Goal: Navigation & Orientation: Find specific page/section

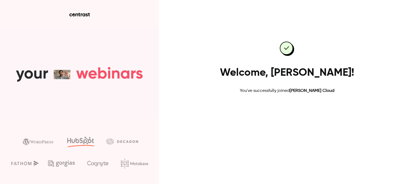
click at [279, 115] on link "Go to dashboard" at bounding box center [286, 111] width 45 height 13
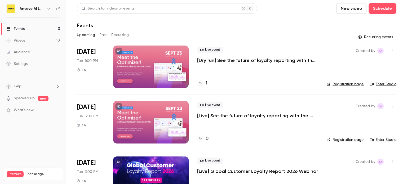
click at [299, 12] on div "Search for videos or events New video Schedule" at bounding box center [236, 8] width 319 height 11
